Goal: Find specific page/section: Find specific page/section

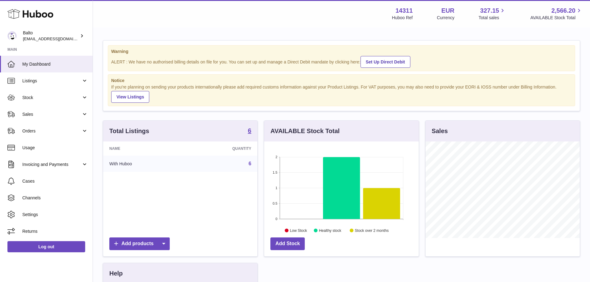
scroll to position [97, 155]
click at [55, 114] on span "Sales" at bounding box center [51, 115] width 59 height 6
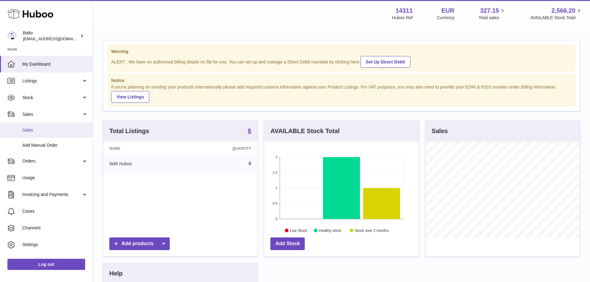
click at [51, 130] on span "Sales" at bounding box center [55, 130] width 66 height 6
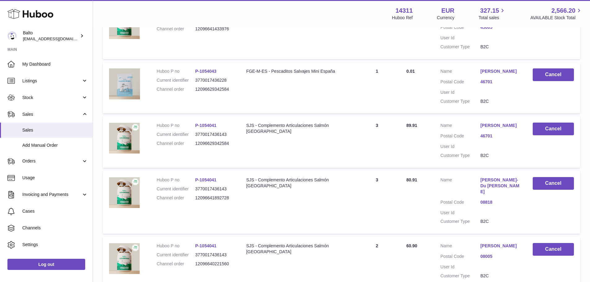
scroll to position [164, 0]
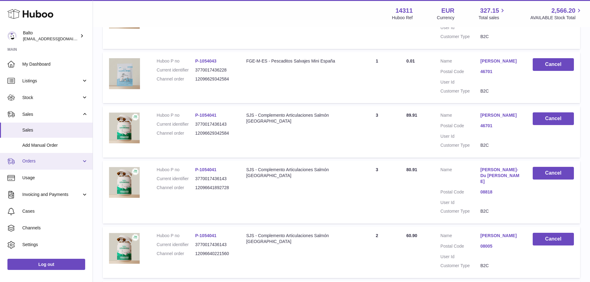
click at [38, 162] on span "Orders" at bounding box center [51, 161] width 59 height 6
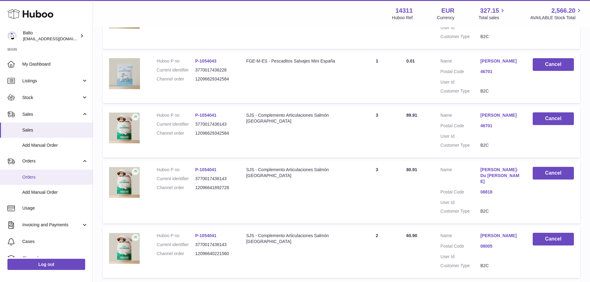
click at [43, 178] on span "Orders" at bounding box center [55, 178] width 66 height 6
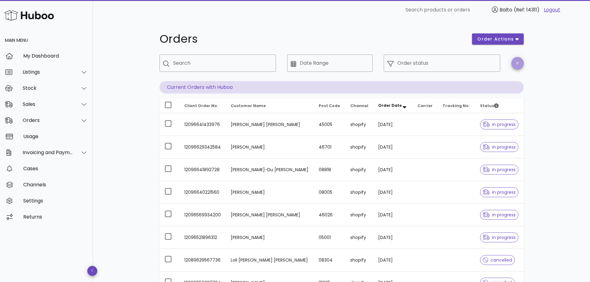
click at [519, 66] on button "button" at bounding box center [518, 63] width 12 height 12
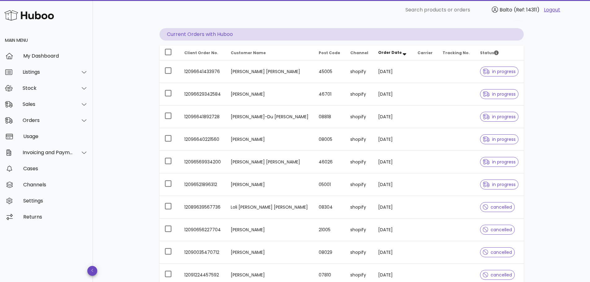
scroll to position [126, 0]
